Goal: Download file/media

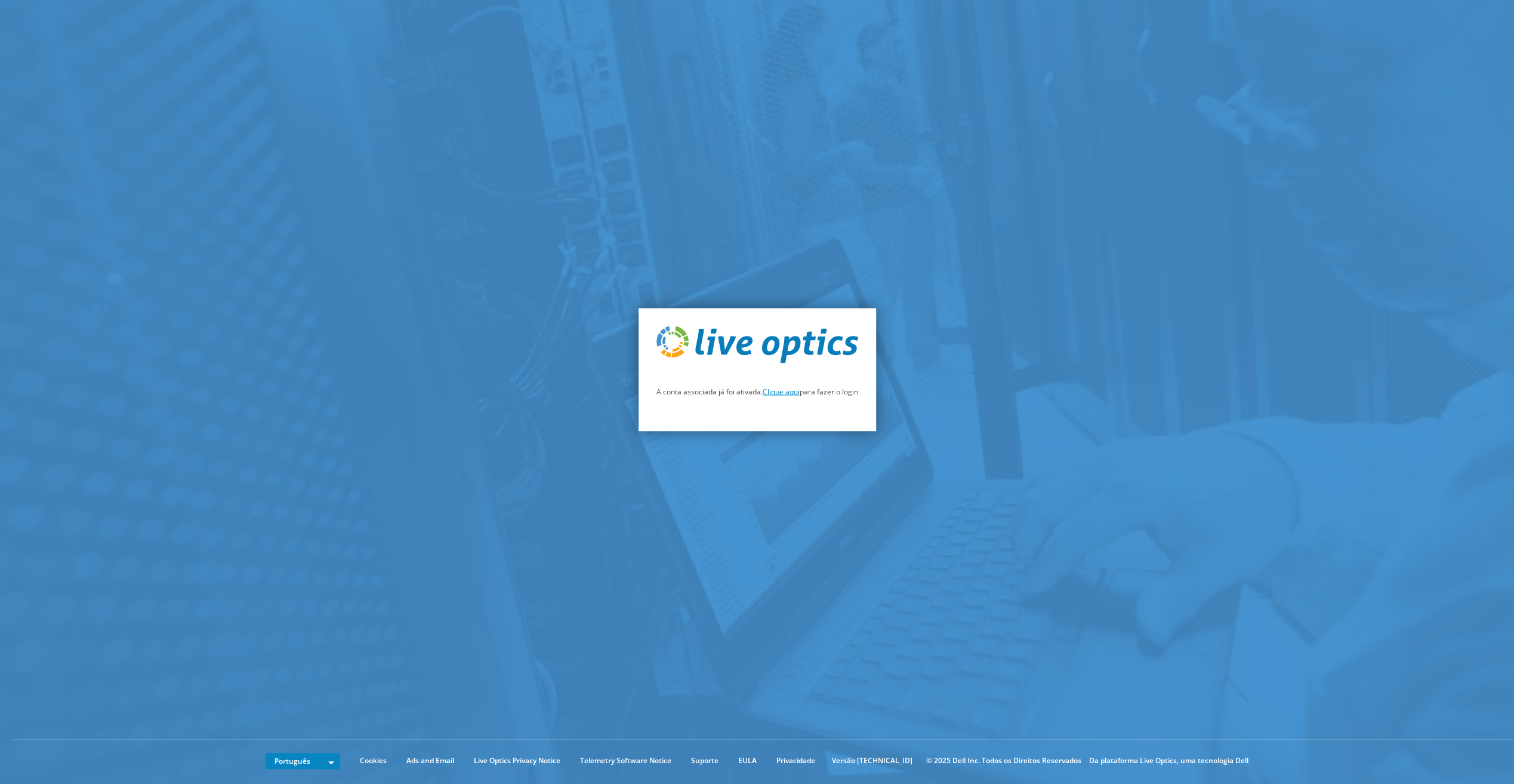
click at [780, 393] on link "Clique aqui" at bounding box center [781, 392] width 37 height 10
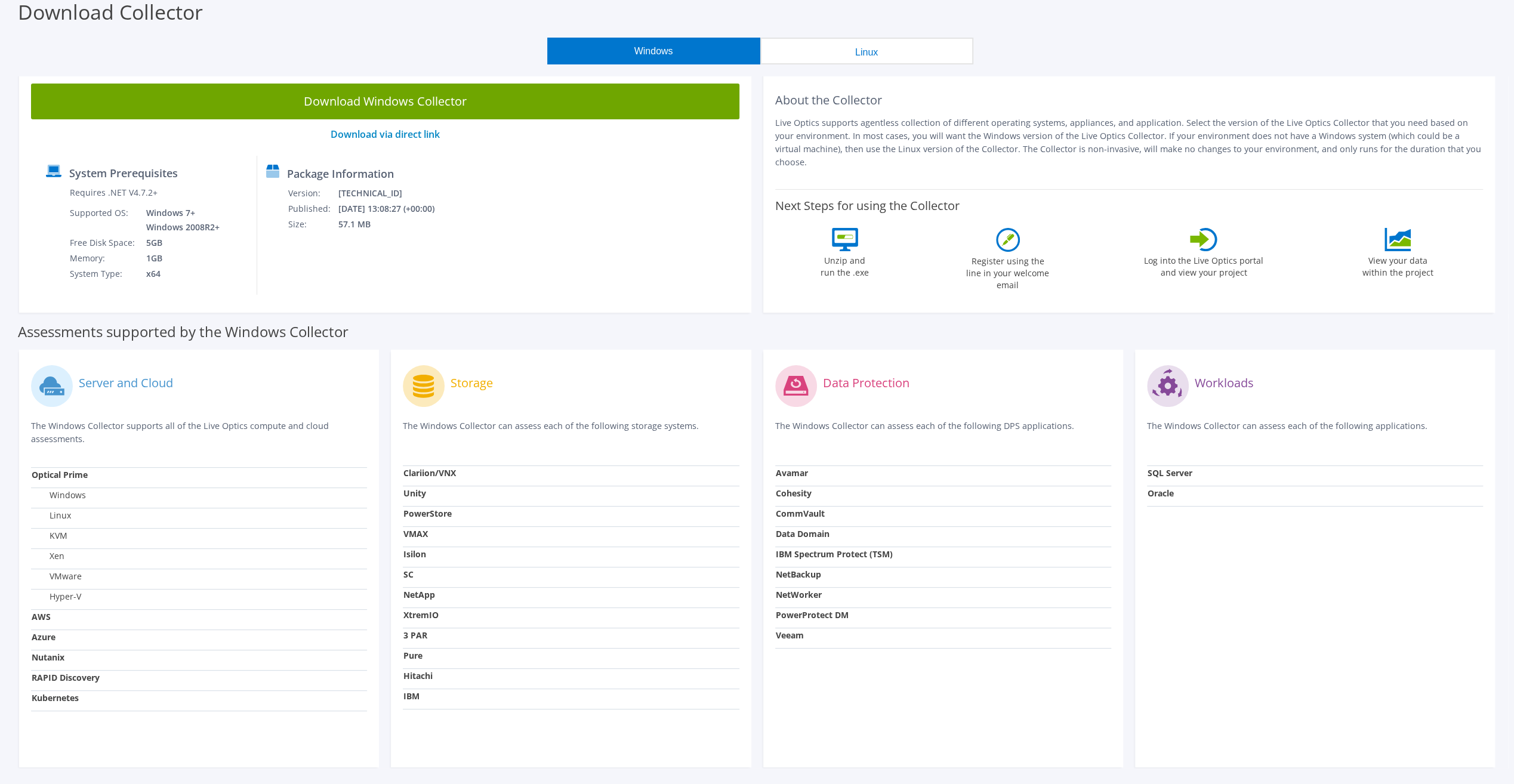
scroll to position [42, 0]
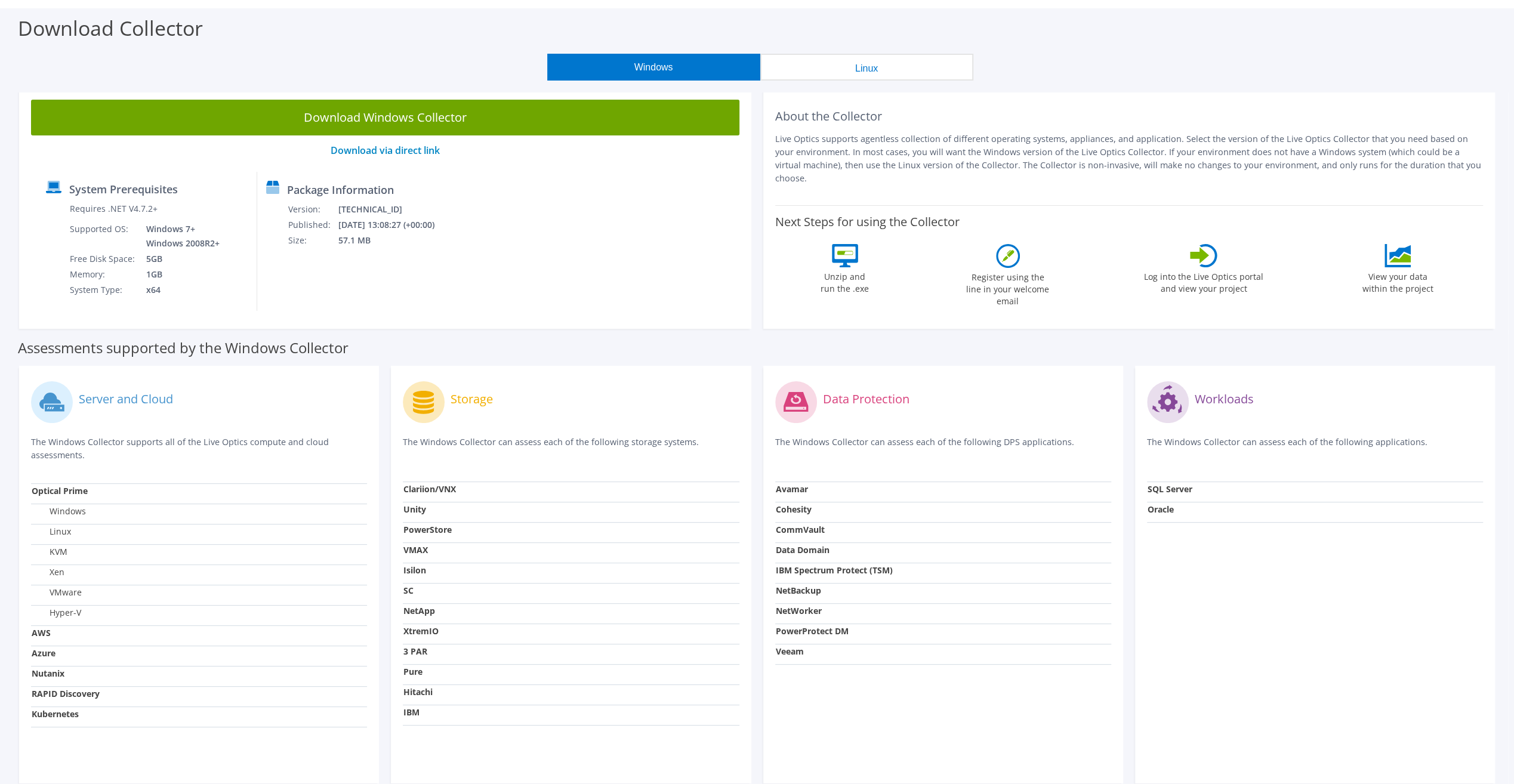
click at [847, 72] on button "Linux" at bounding box center [867, 66] width 213 height 27
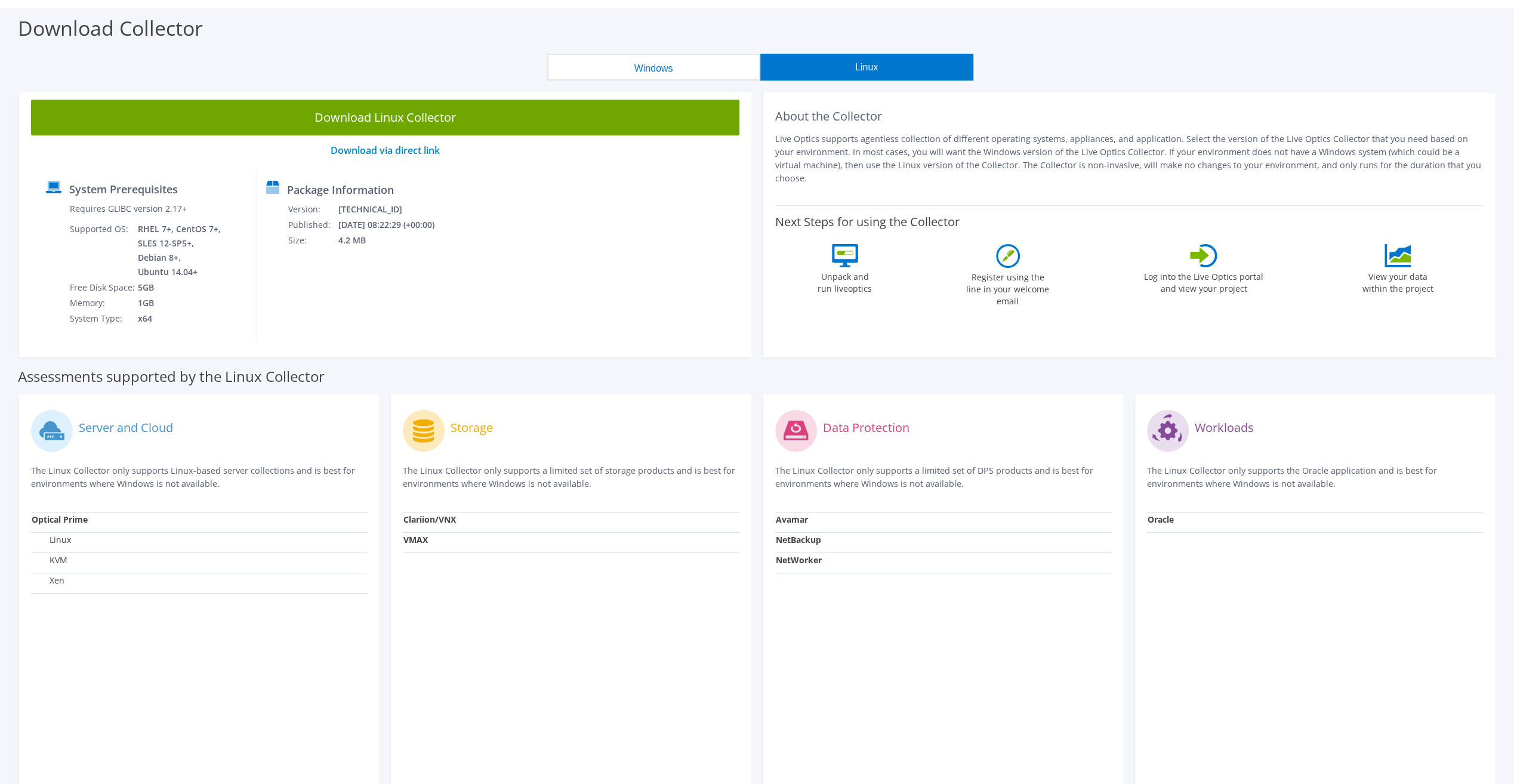
click at [663, 69] on button "Windows" at bounding box center [654, 66] width 213 height 27
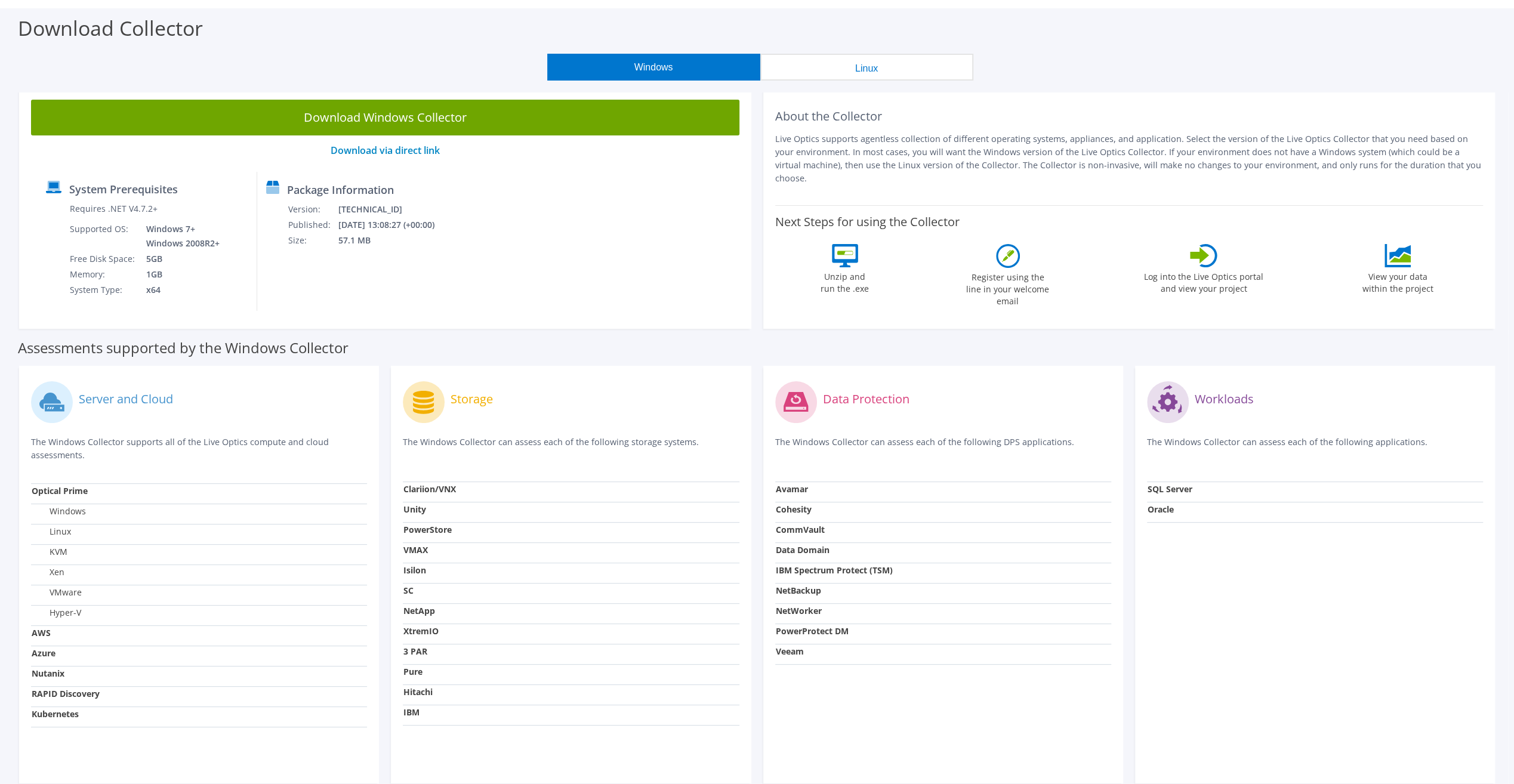
click at [816, 68] on button "Linux" at bounding box center [867, 66] width 213 height 27
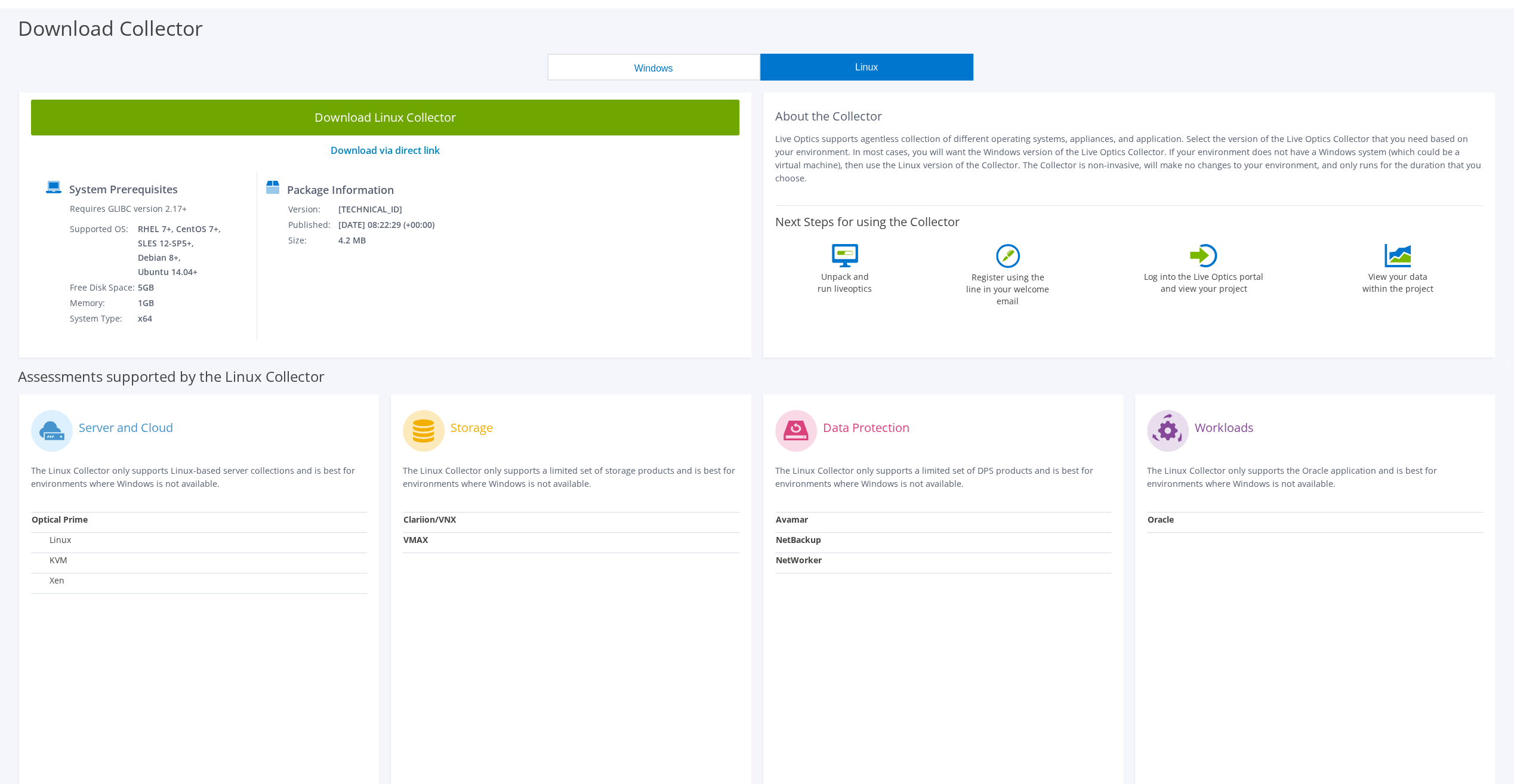
click at [709, 72] on button "Windows" at bounding box center [654, 66] width 213 height 27
